Goal: Information Seeking & Learning: Learn about a topic

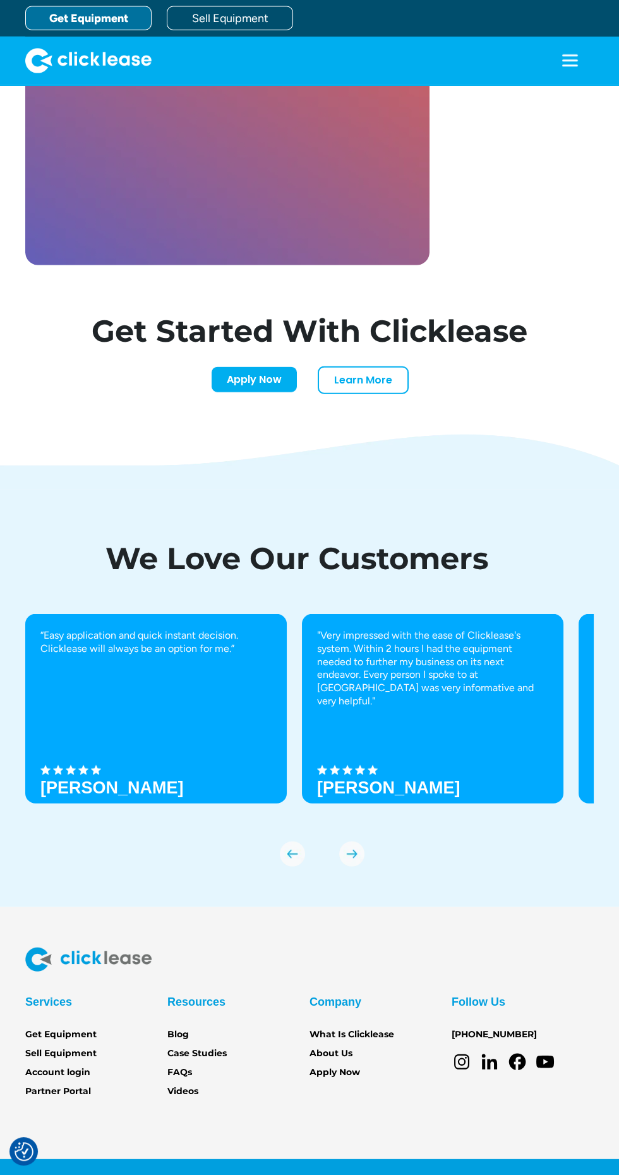
scroll to position [4334, 0]
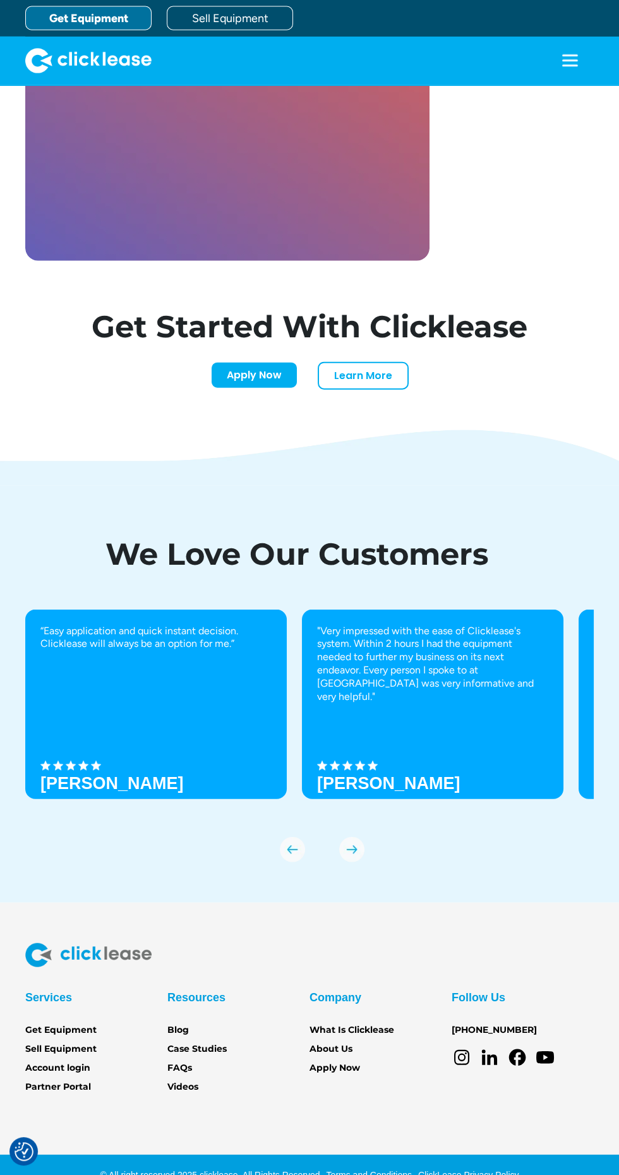
click at [83, 1094] on link "Partner Portal" at bounding box center [58, 1087] width 66 height 14
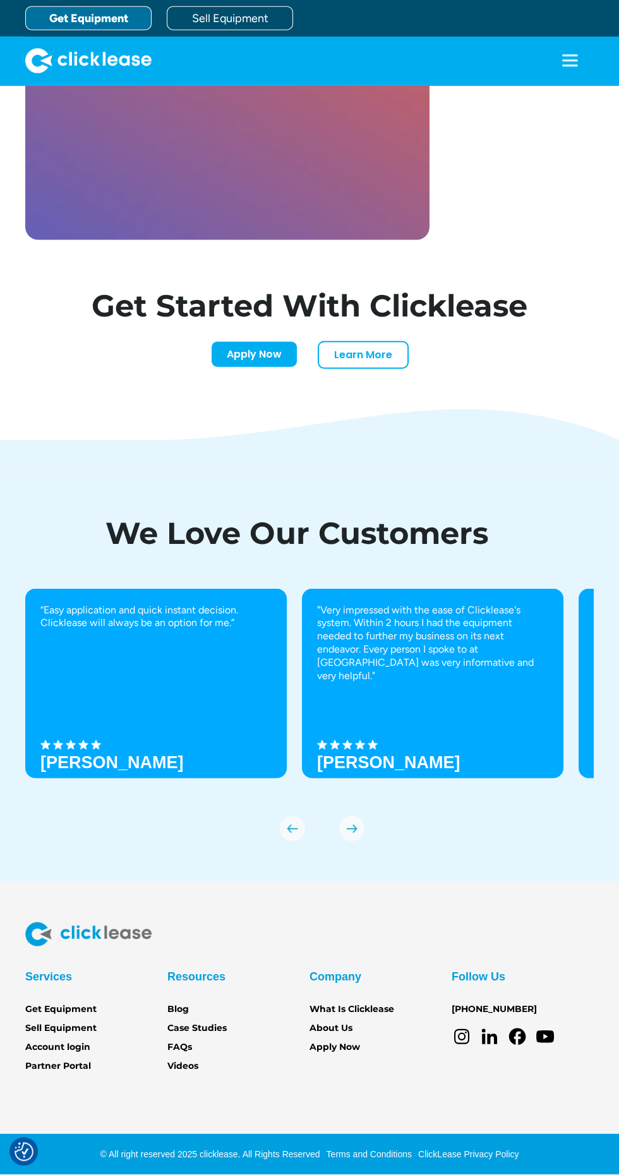
click at [80, 1016] on link "Get Equipment" at bounding box center [60, 1010] width 71 height 14
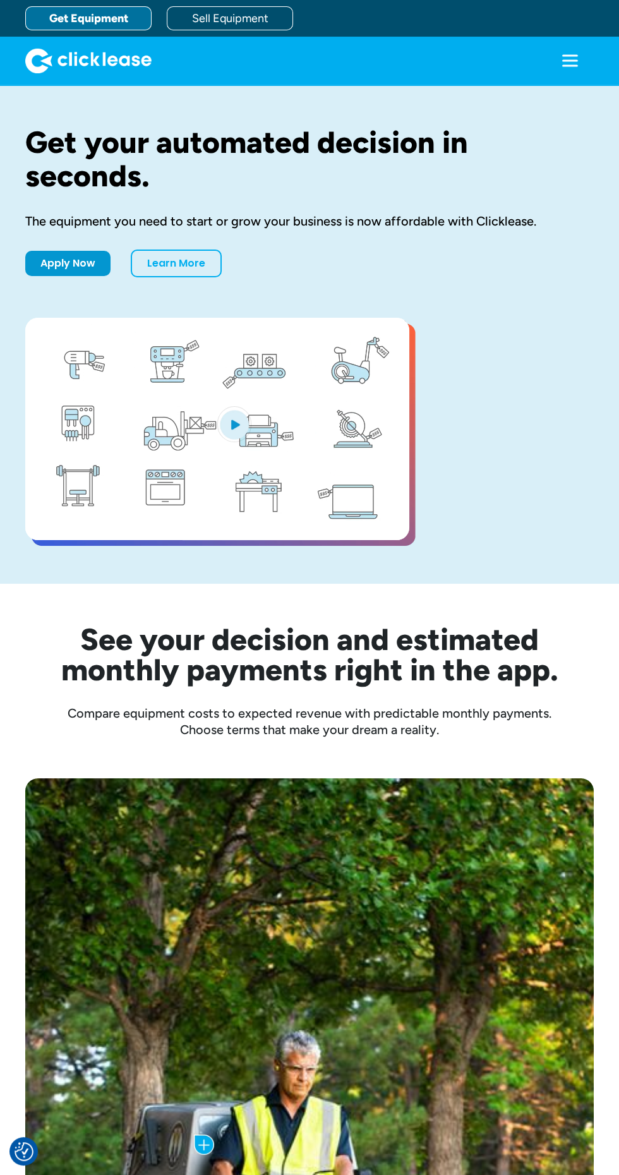
click at [174, 270] on link "Learn More" at bounding box center [176, 264] width 91 height 28
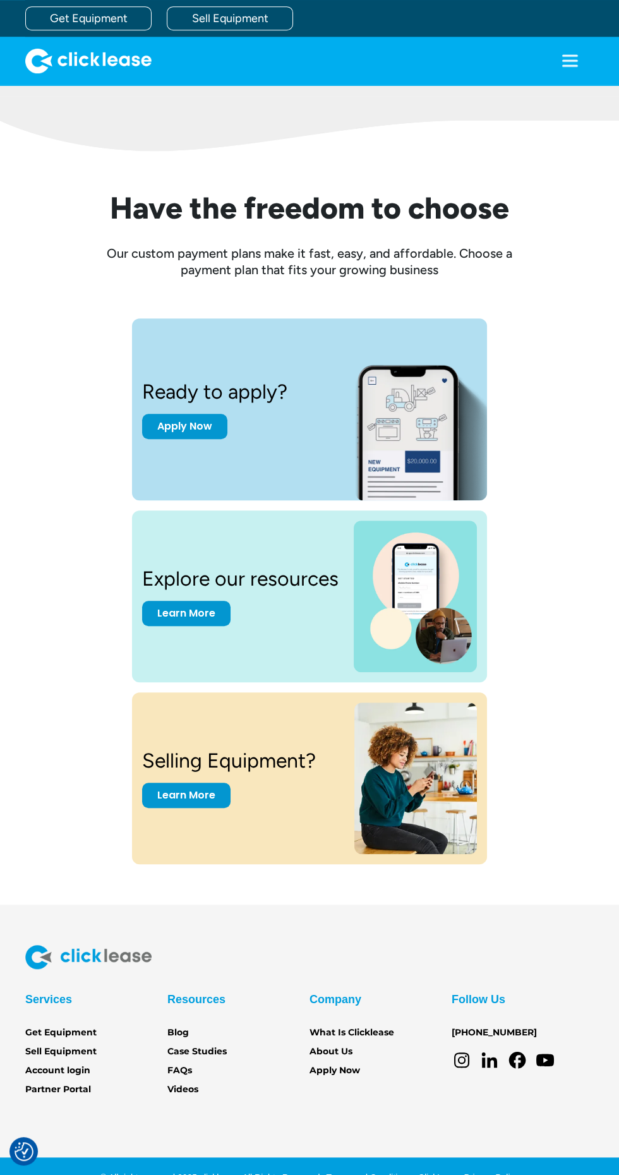
scroll to position [1313, 0]
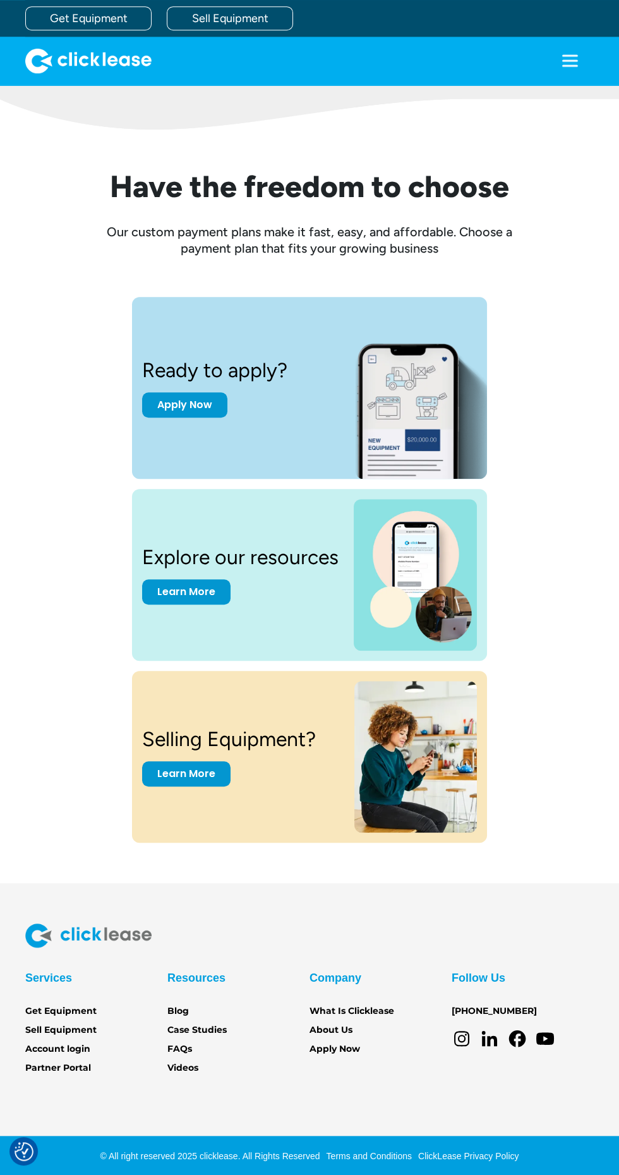
click at [430, 569] on img at bounding box center [415, 575] width 123 height 152
click at [185, 593] on link "Learn More" at bounding box center [186, 591] width 88 height 25
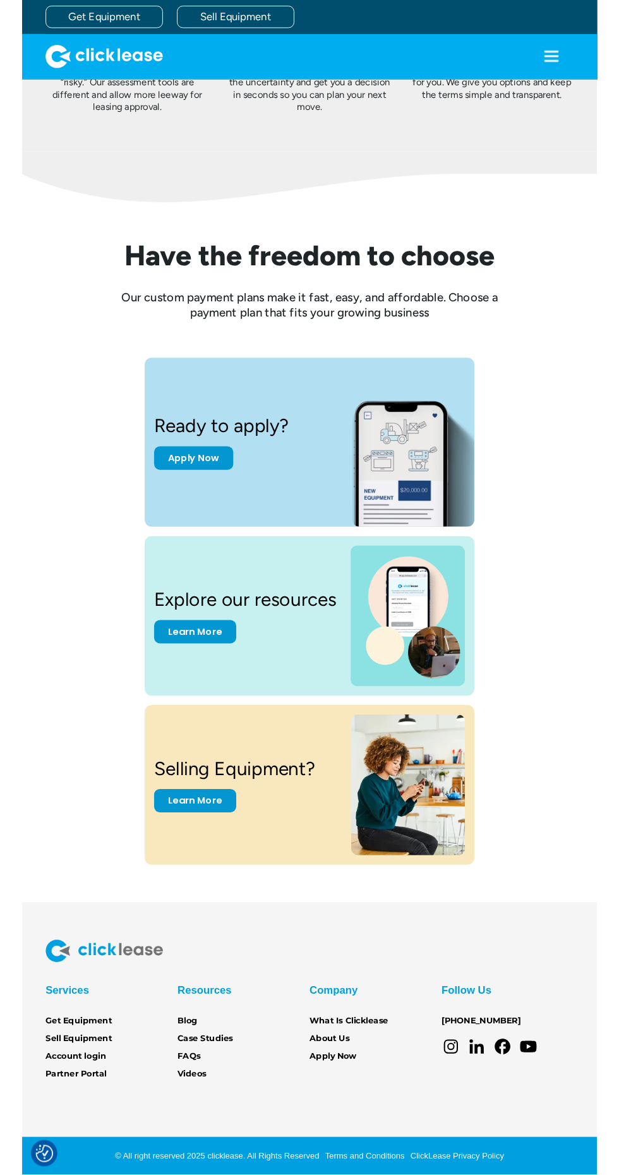
scroll to position [1293, 0]
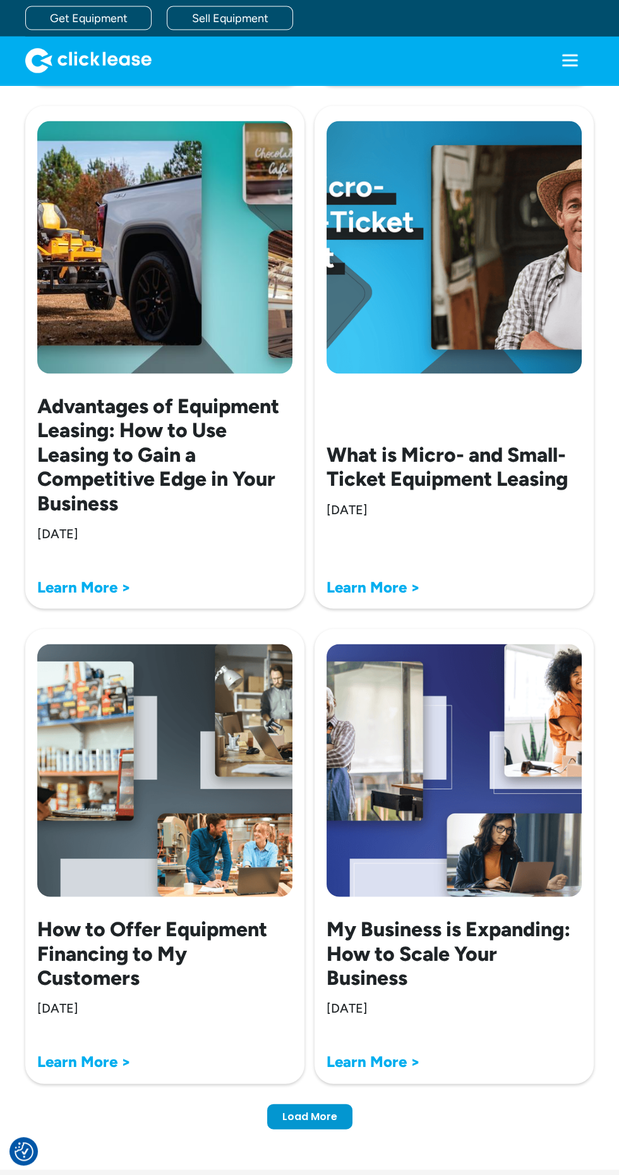
scroll to position [3580, 0]
